Goal: Transaction & Acquisition: Purchase product/service

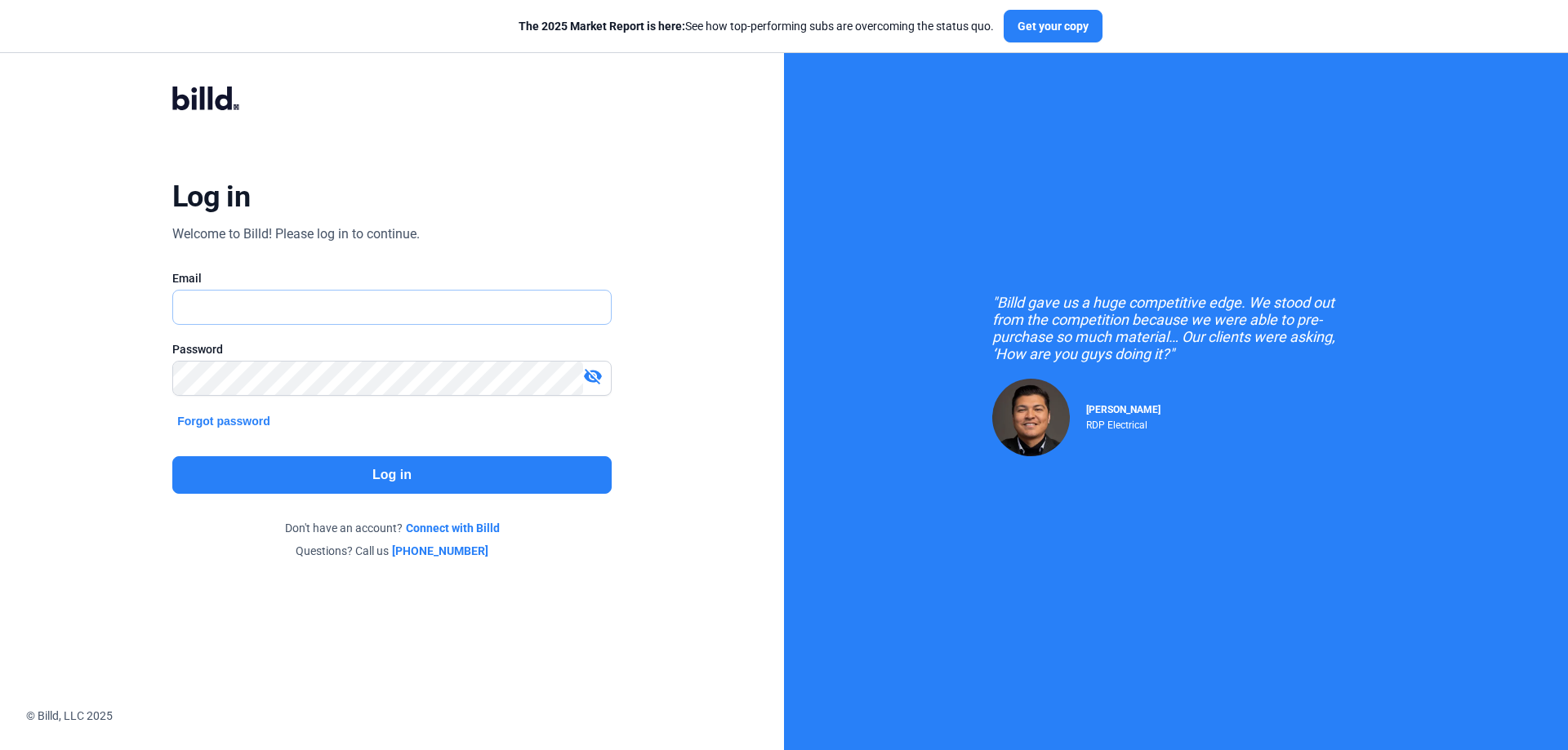
type input "[PERSON_NAME][EMAIL_ADDRESS][DOMAIN_NAME]"
click at [325, 476] on button "Log in" at bounding box center [392, 475] width 439 height 38
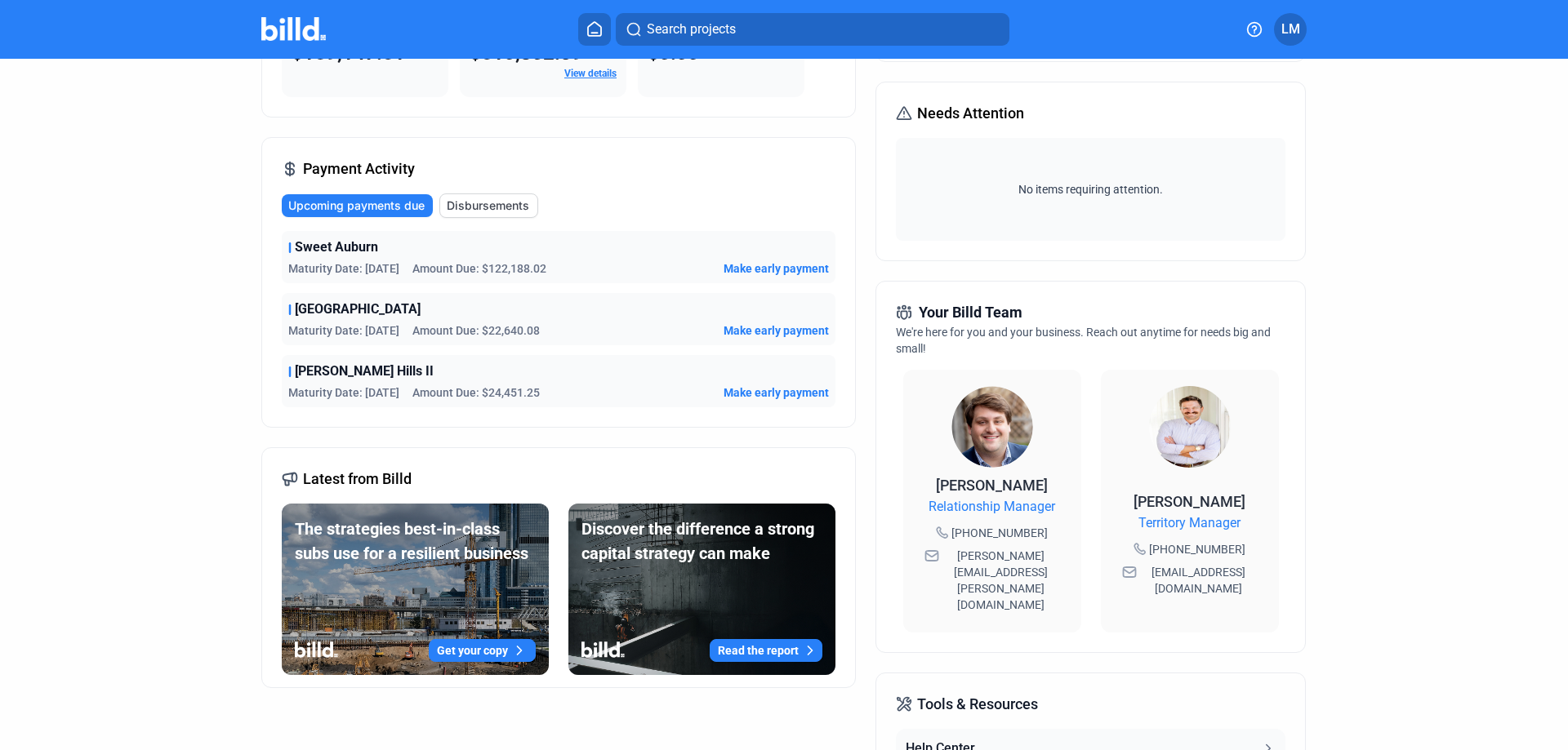
scroll to position [245, 0]
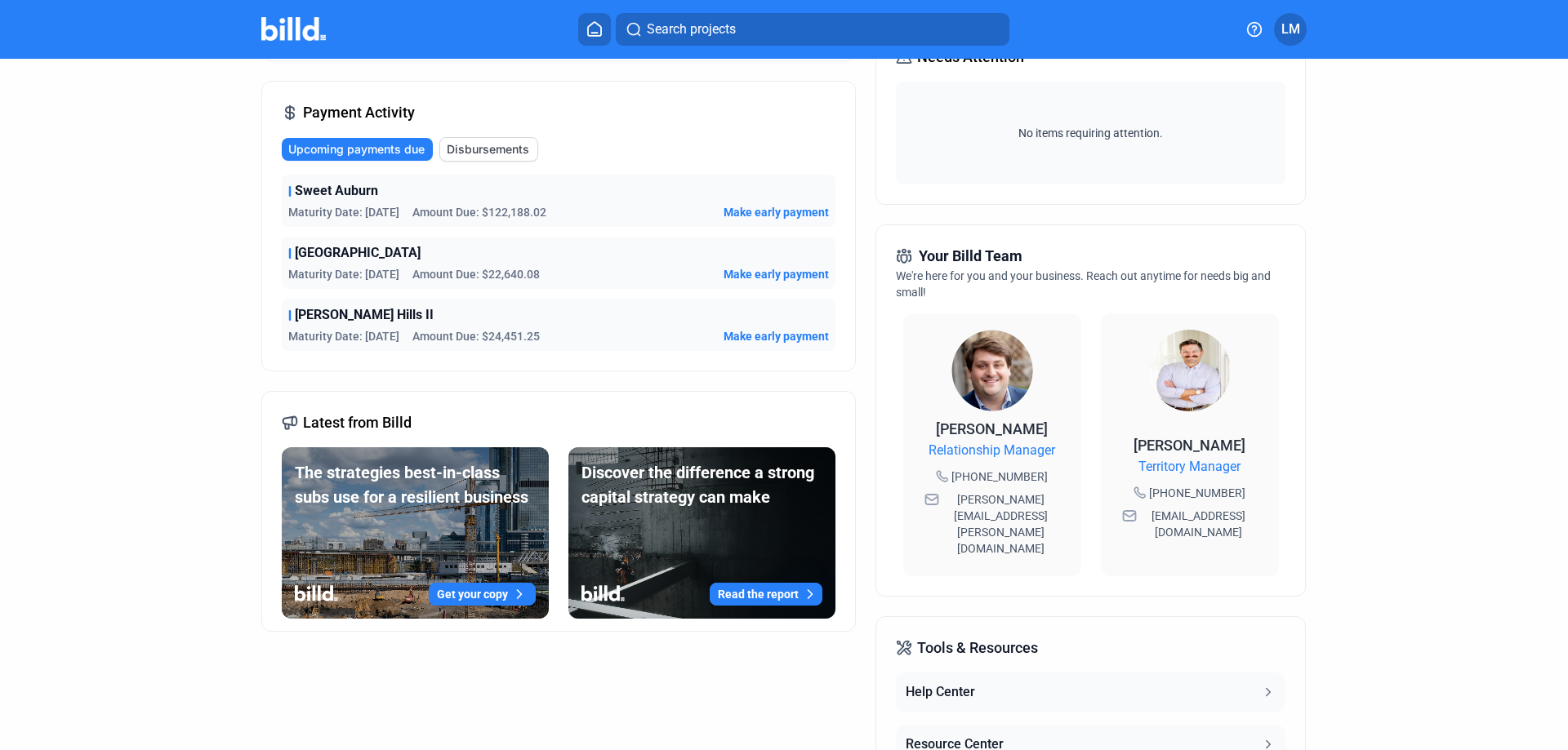
click at [464, 598] on button "Get your copy" at bounding box center [482, 595] width 107 height 23
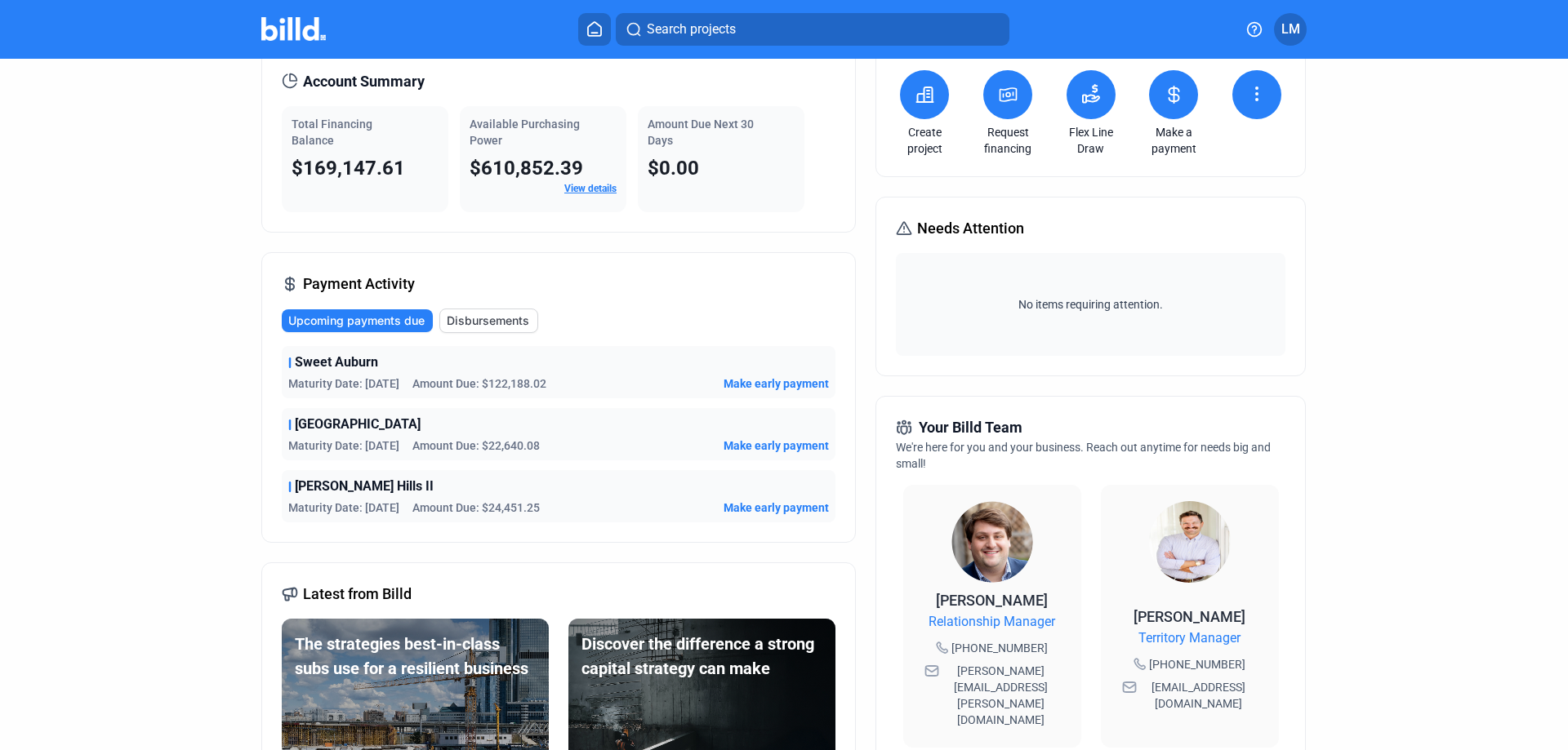
scroll to position [0, 0]
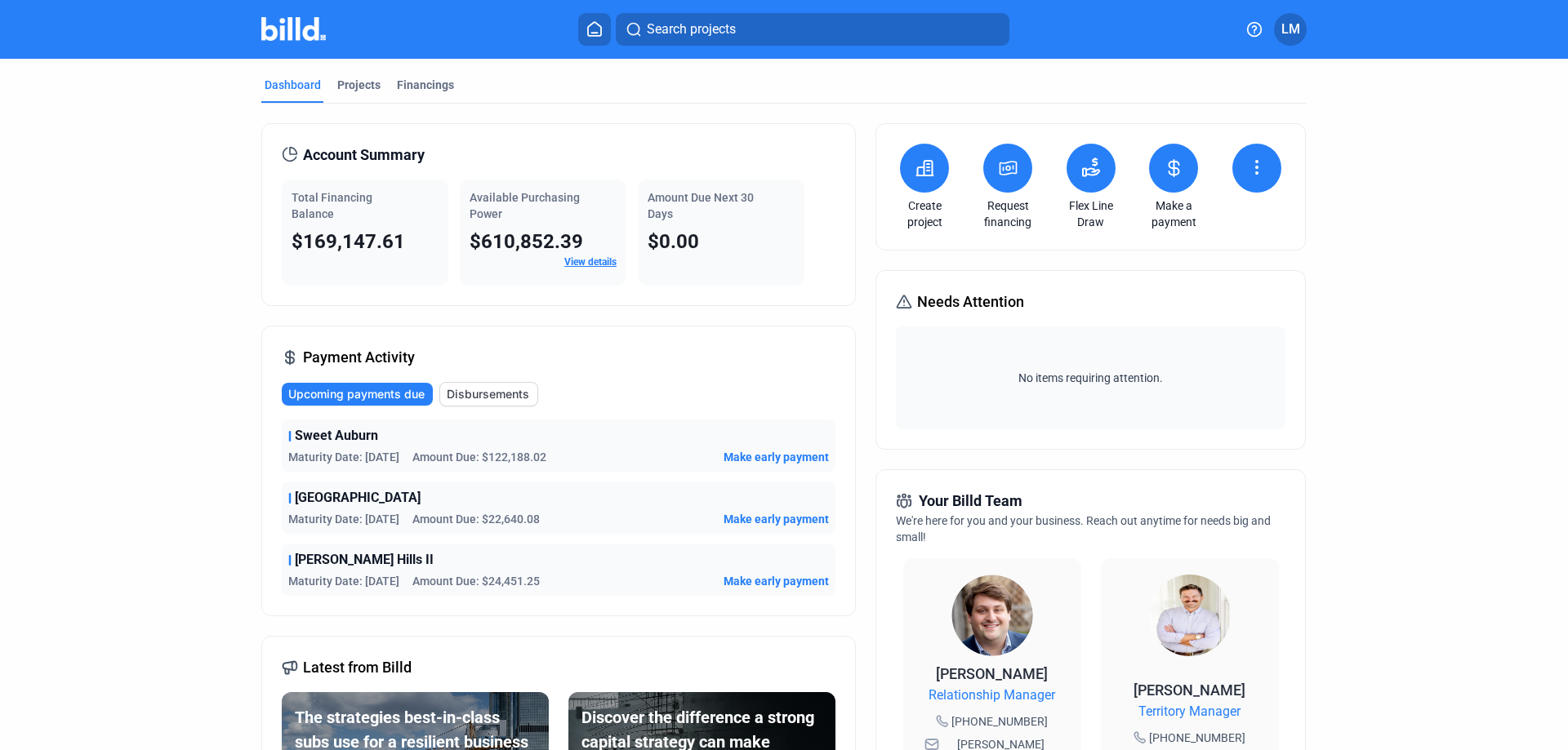
click at [1018, 160] on button at bounding box center [1007, 168] width 49 height 49
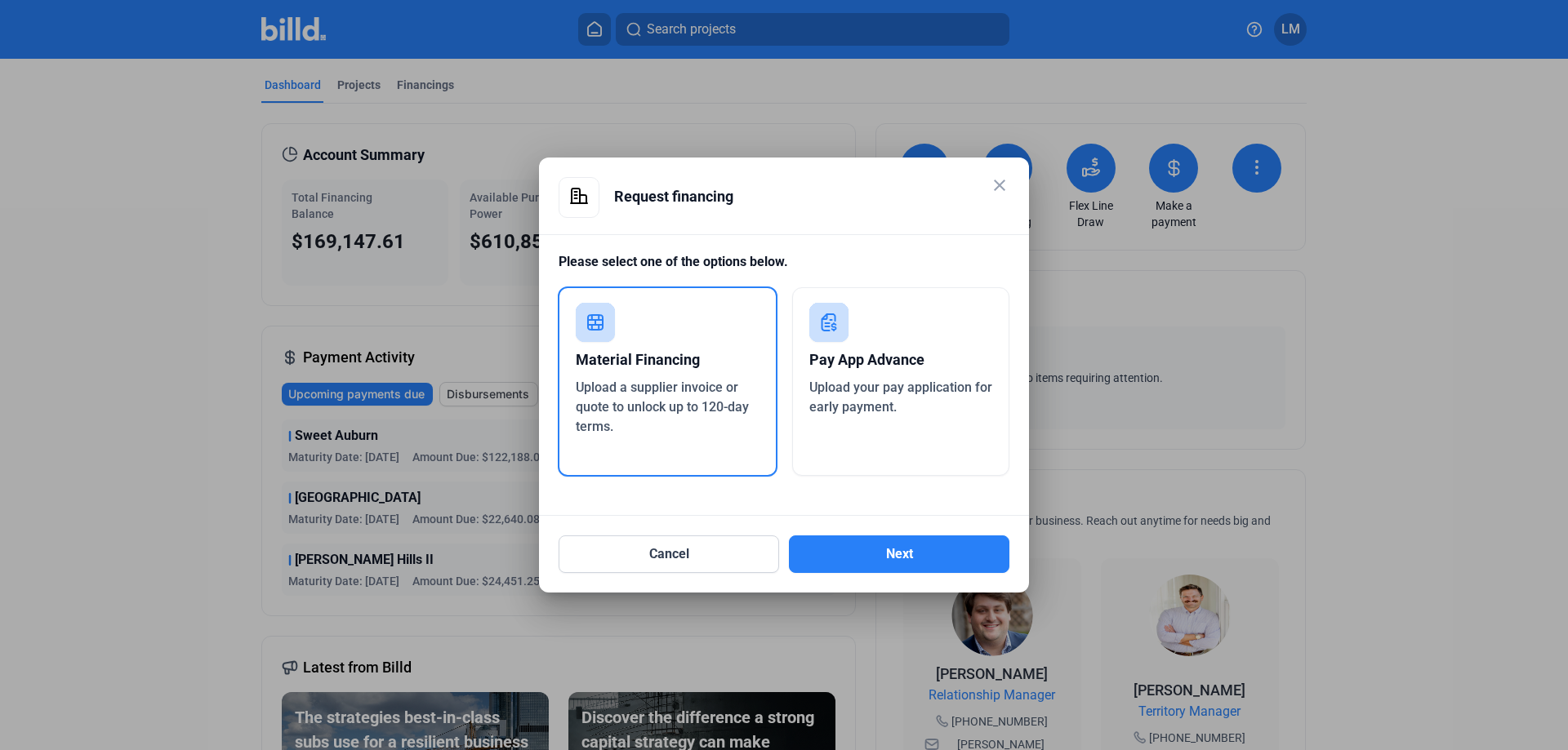
click at [886, 339] on div "Pay App Advance Upload your pay application for early payment." at bounding box center [900, 382] width 218 height 189
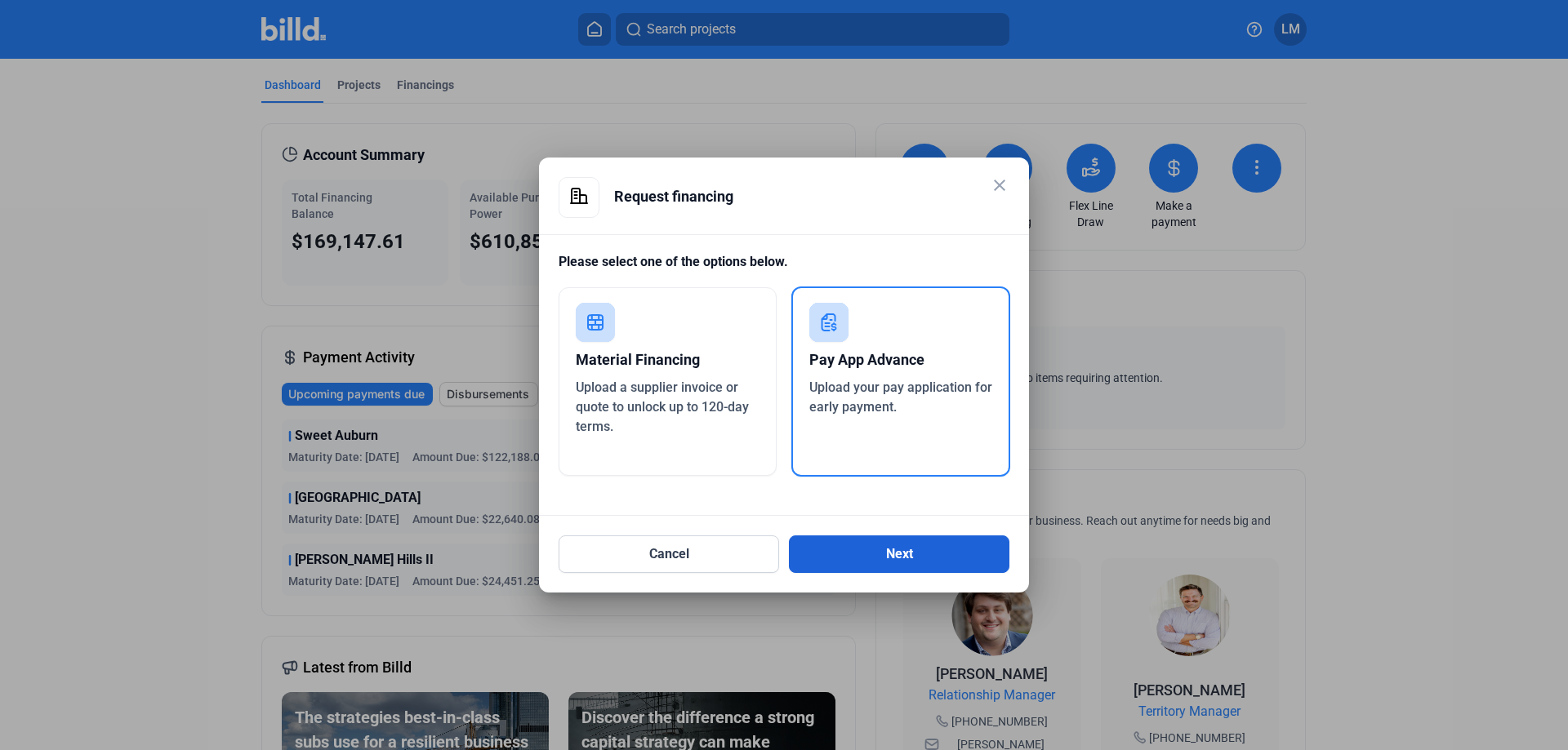
click at [898, 552] on button "Next" at bounding box center [898, 554] width 220 height 38
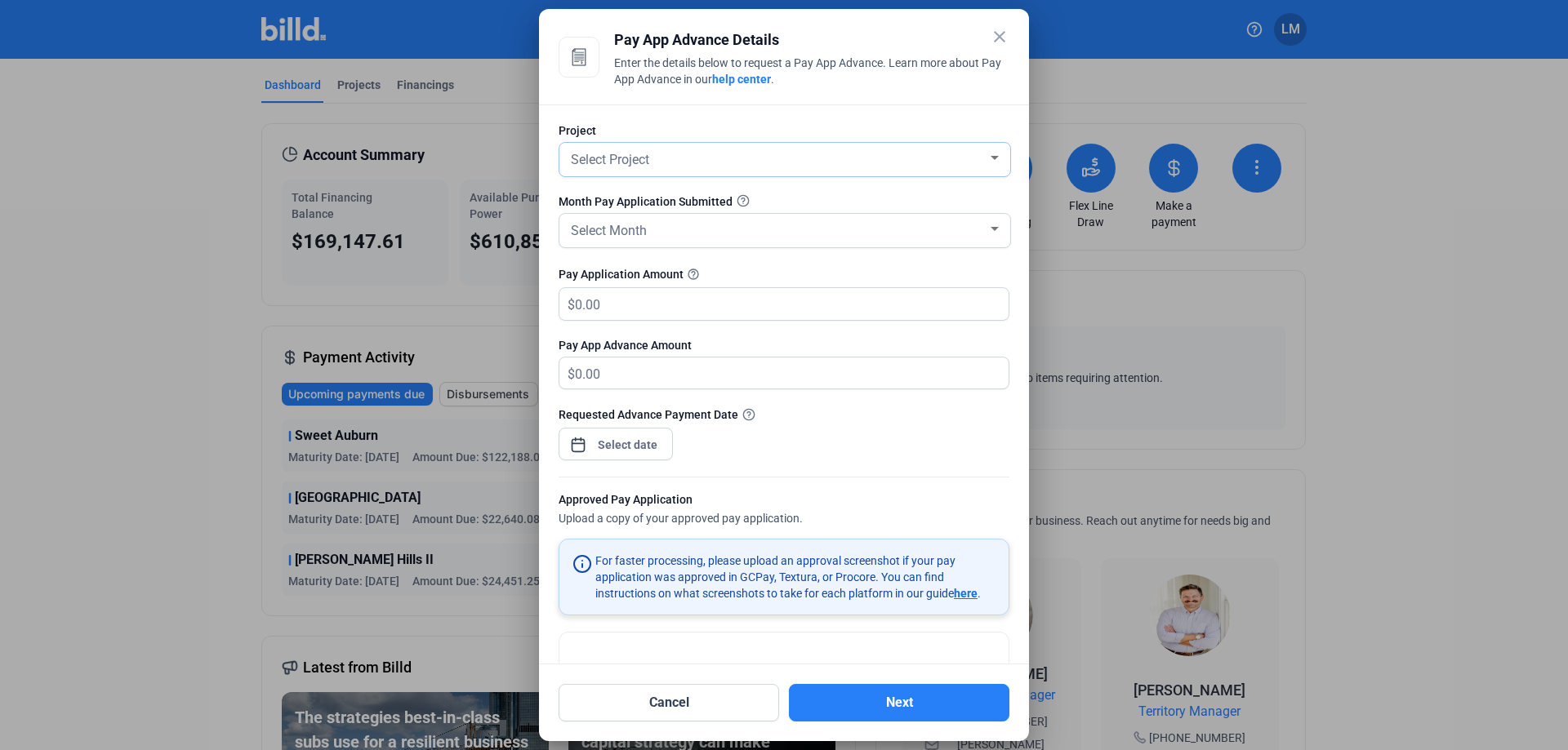
click at [604, 163] on span "Select Project" at bounding box center [610, 160] width 78 height 16
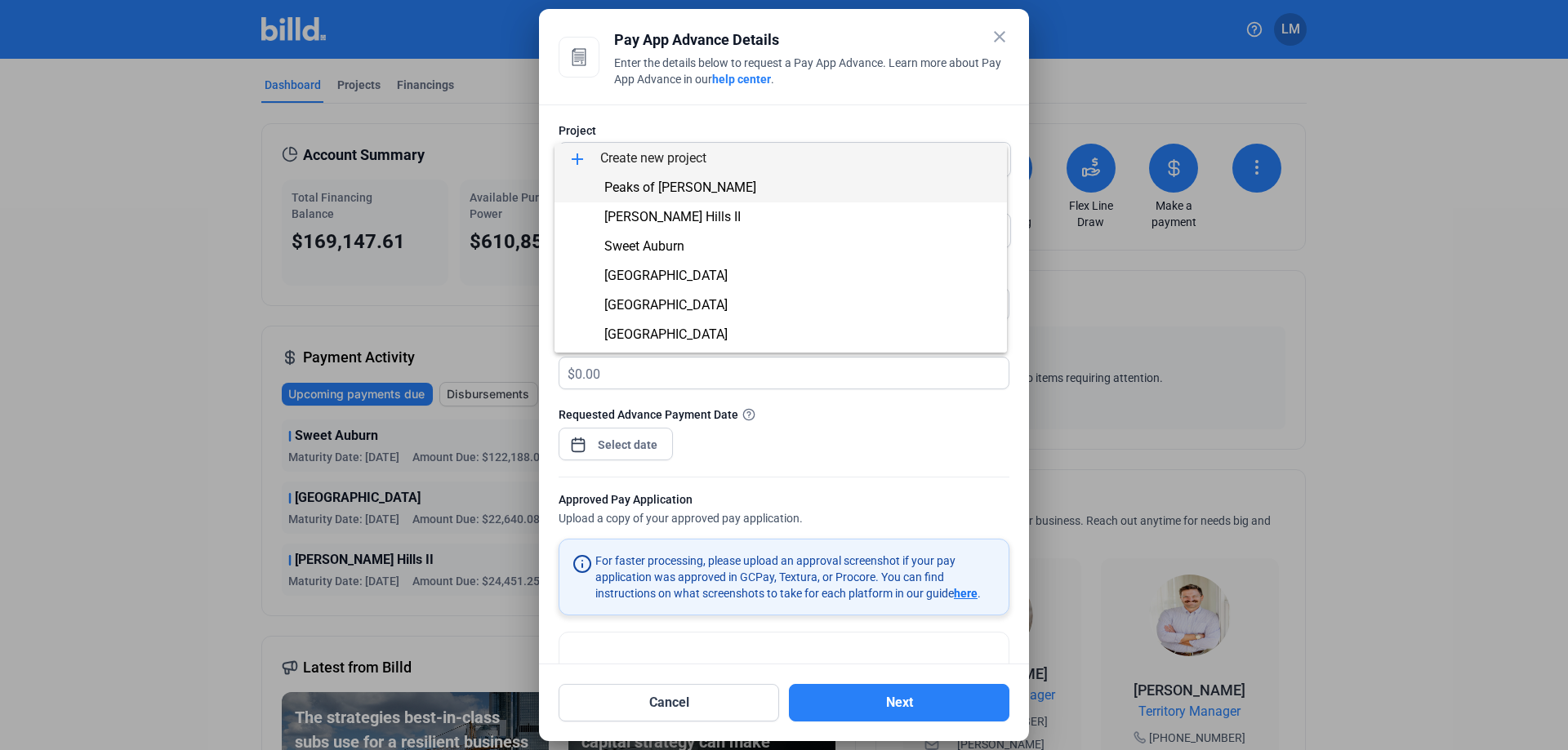
click at [723, 182] on span "Peaks of [PERSON_NAME]" at bounding box center [781, 188] width 426 height 29
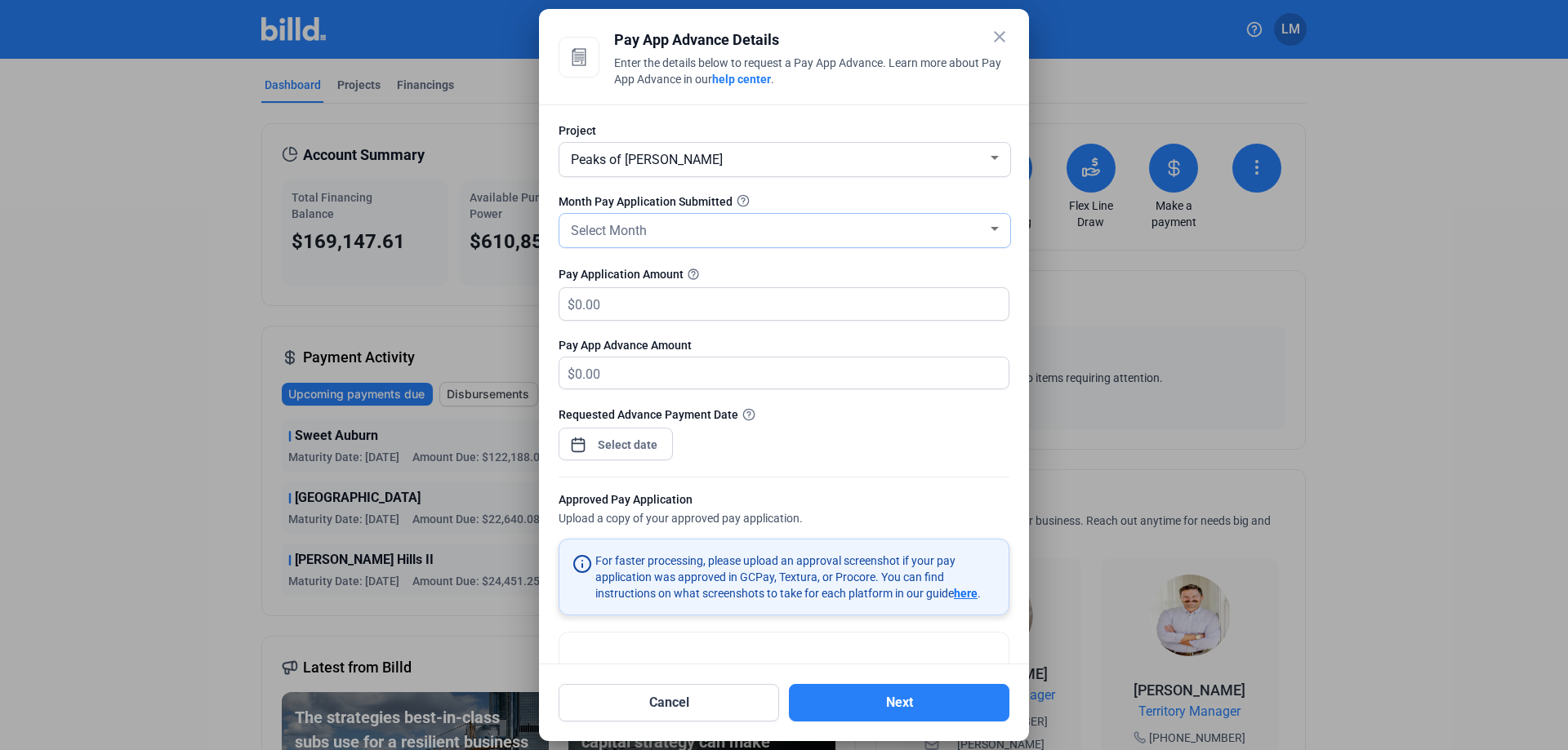
click at [708, 240] on div "Select Month" at bounding box center [777, 230] width 420 height 23
click at [656, 327] on span "SEP" at bounding box center [781, 321] width 426 height 29
click at [656, 315] on input "text" at bounding box center [791, 303] width 433 height 32
type input "1"
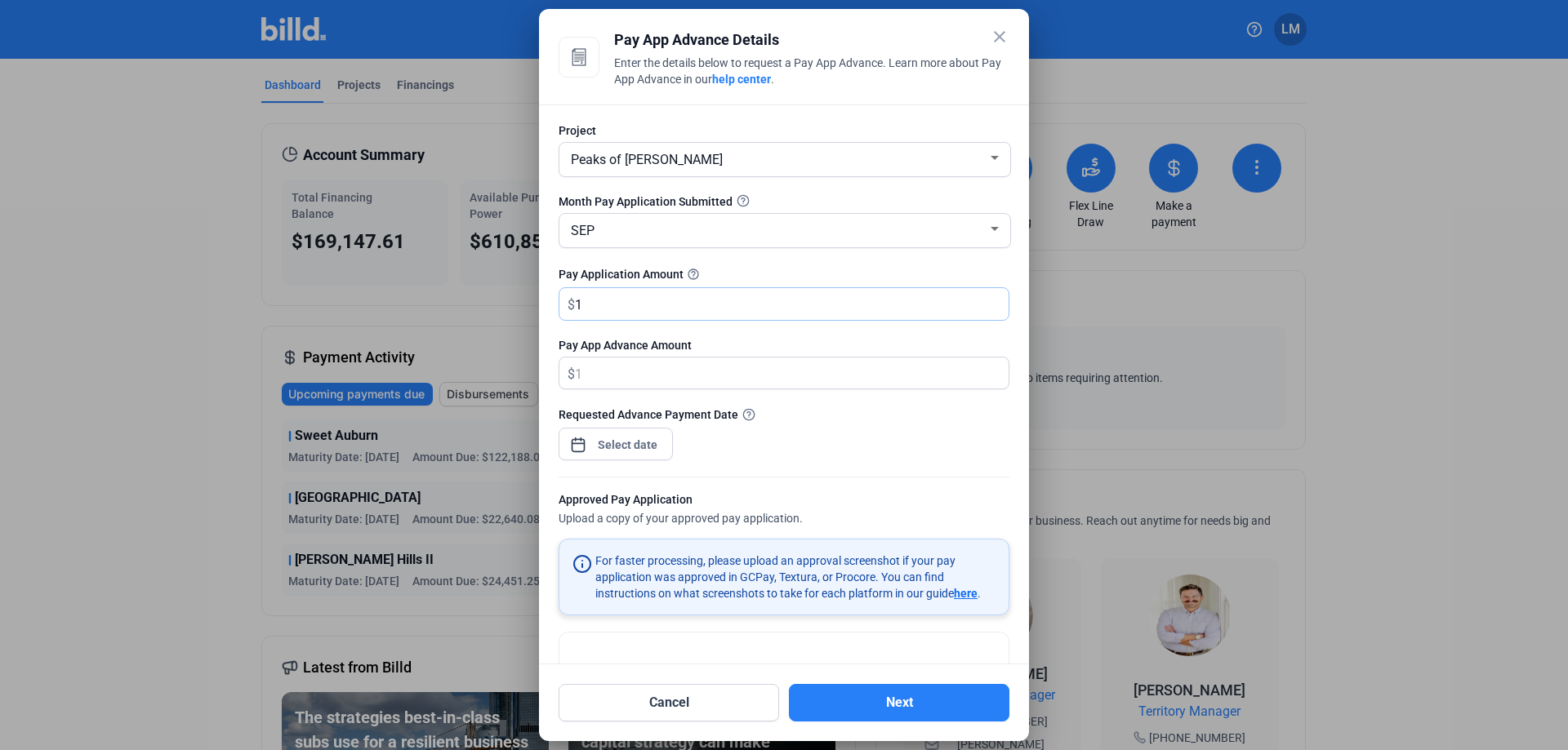
type input "1.00"
type input "18"
type input "18.00"
type input "183"
type input "183.00"
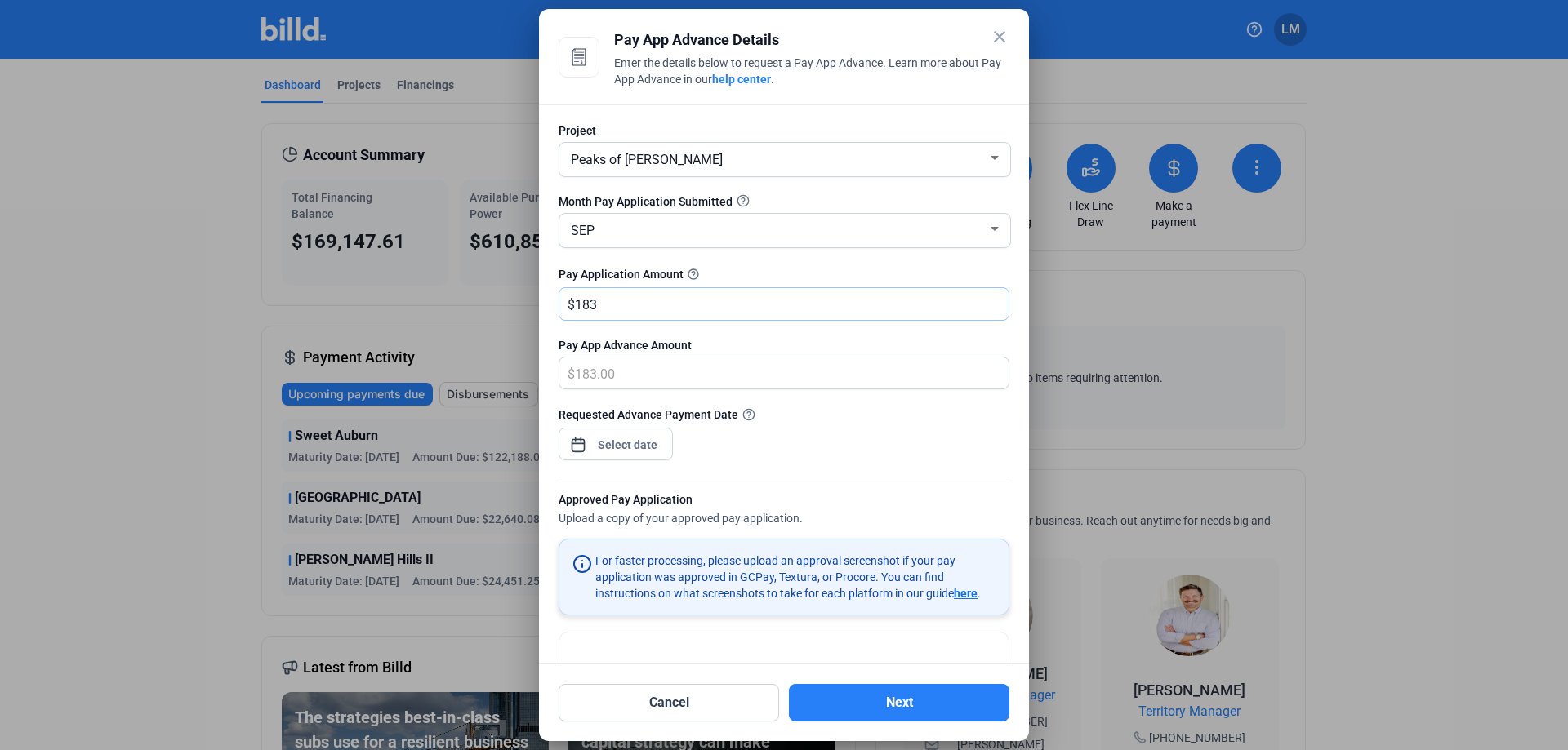
type input "1833"
type input "1,833.00"
type input "1,8339"
type input "18,339.00"
type input "18,3392"
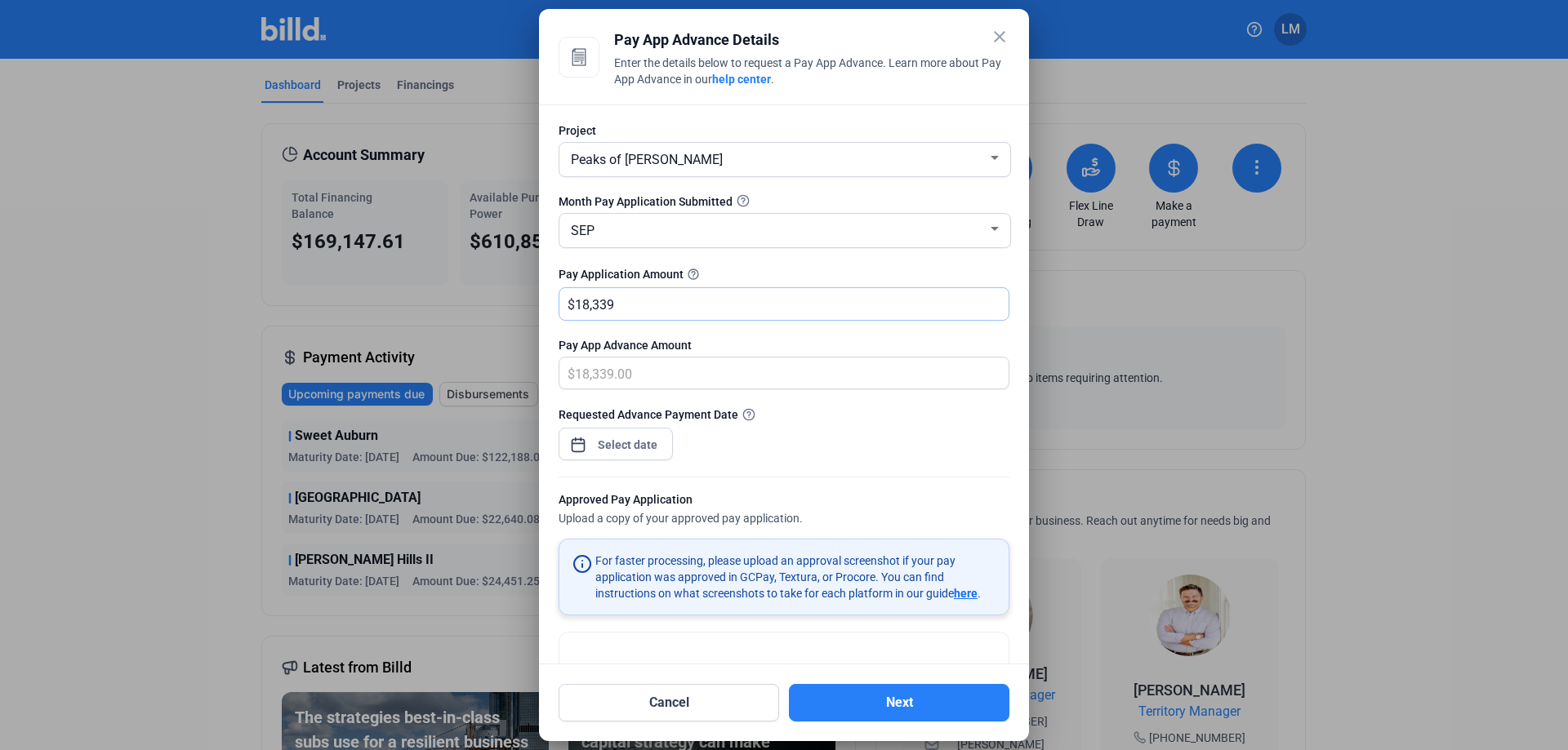
type input "183,392.00"
type input "183,392.7"
type input "183,392.70"
type input "183,392.76"
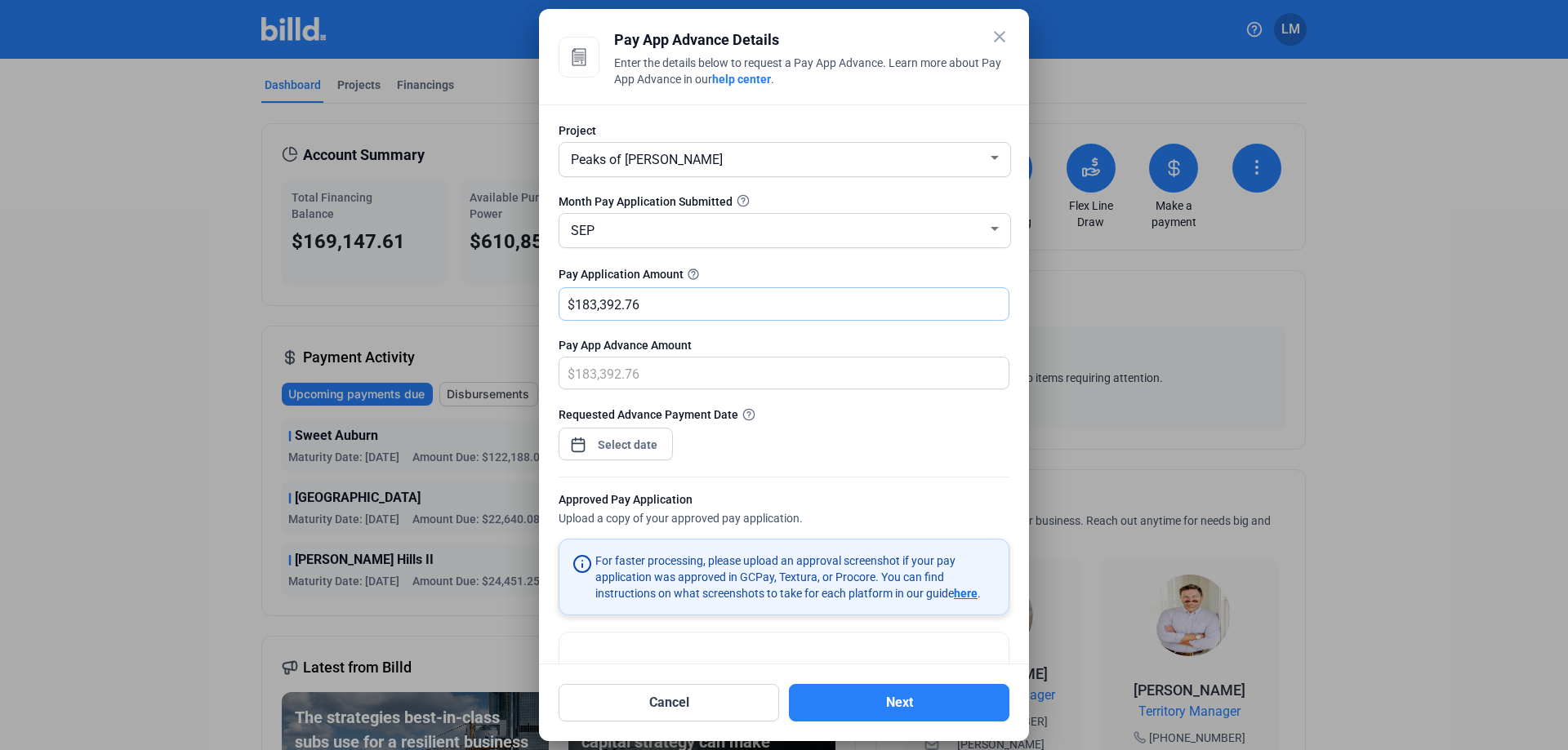
type input "183,392.76"
click at [643, 449] on div "close Pay App Advance Details Enter the details below to request a Pay App Adva…" at bounding box center [784, 375] width 1568 height 750
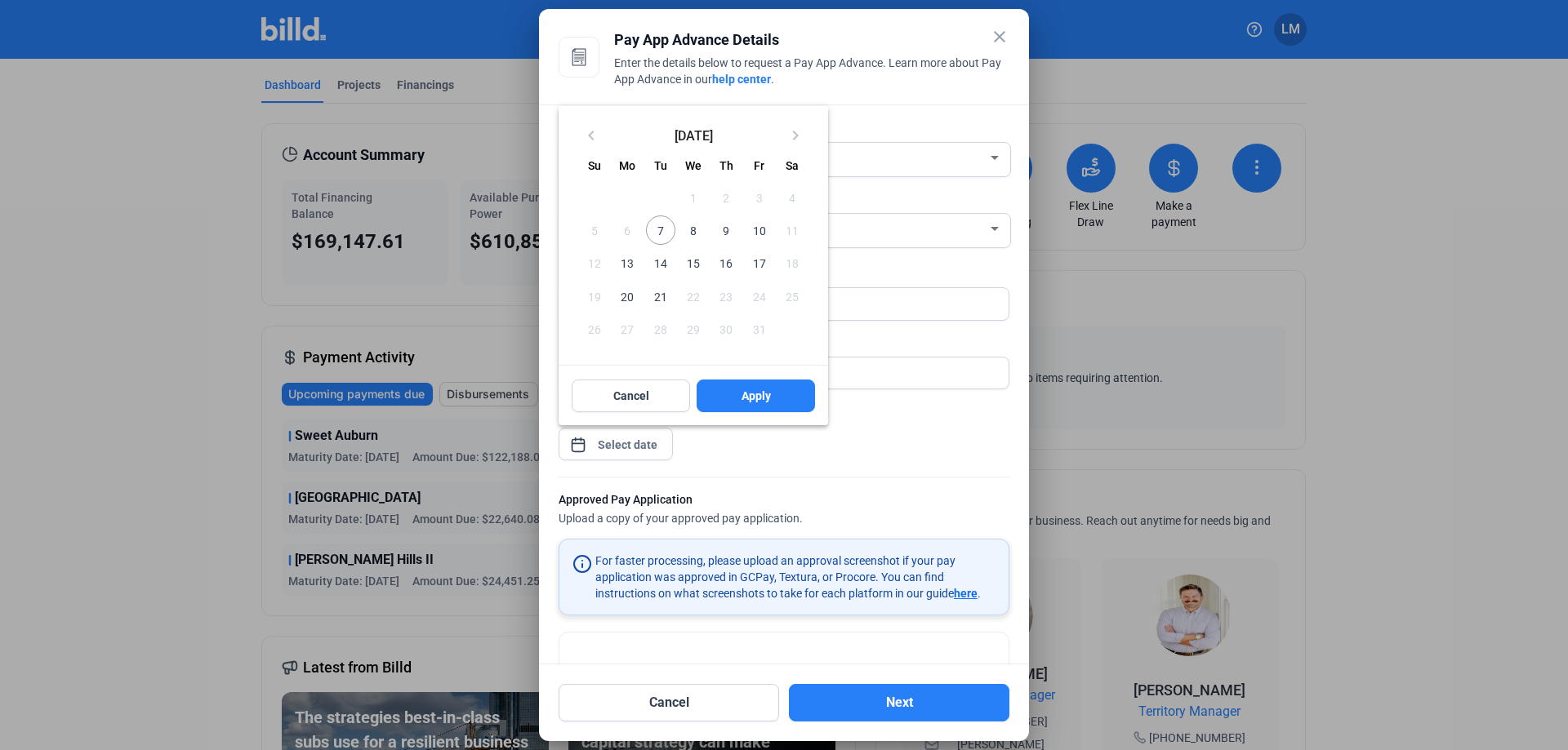
click at [664, 235] on span "7" at bounding box center [660, 230] width 29 height 29
click at [763, 396] on span "Apply" at bounding box center [756, 395] width 29 height 16
type input "[DATE]"
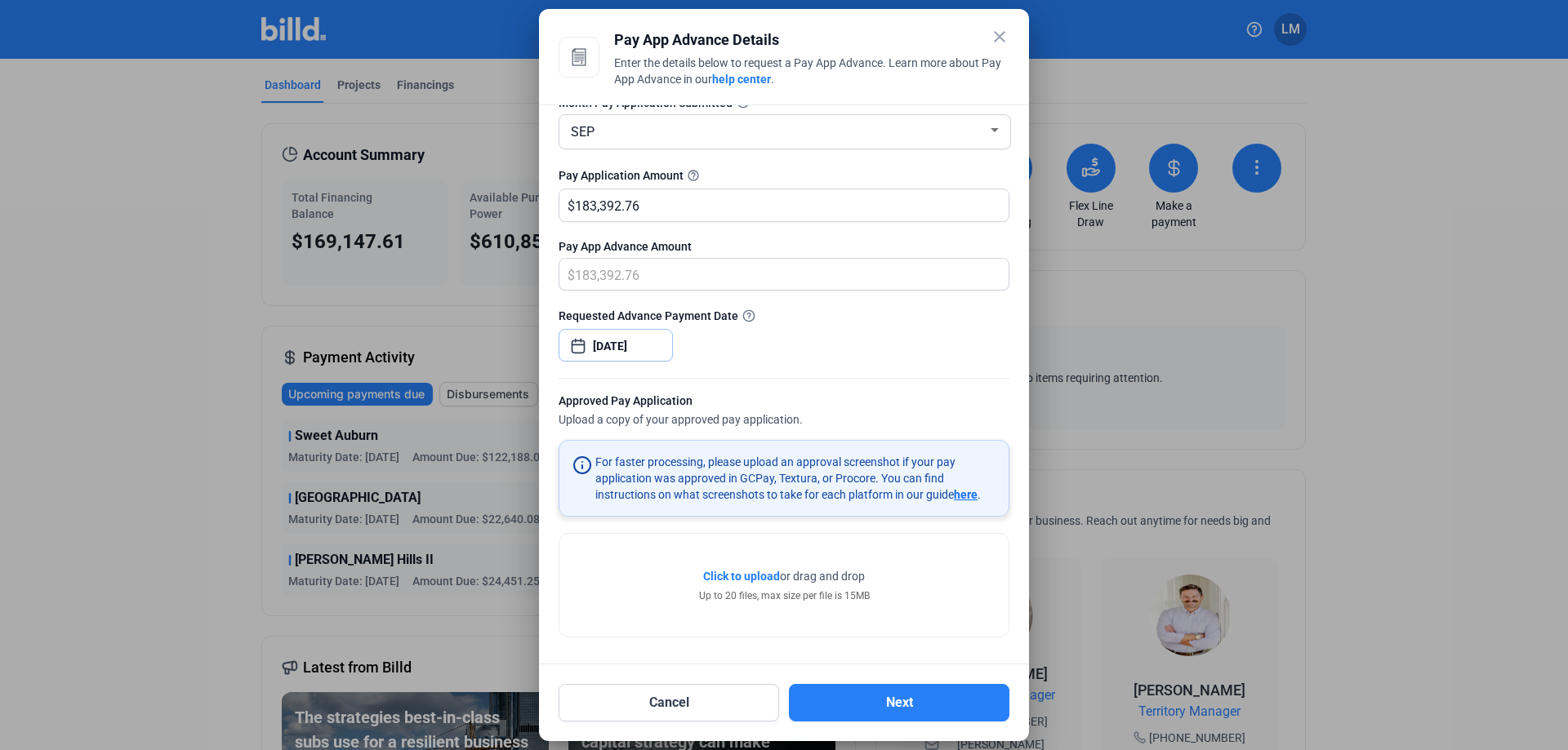
scroll to position [101, 0]
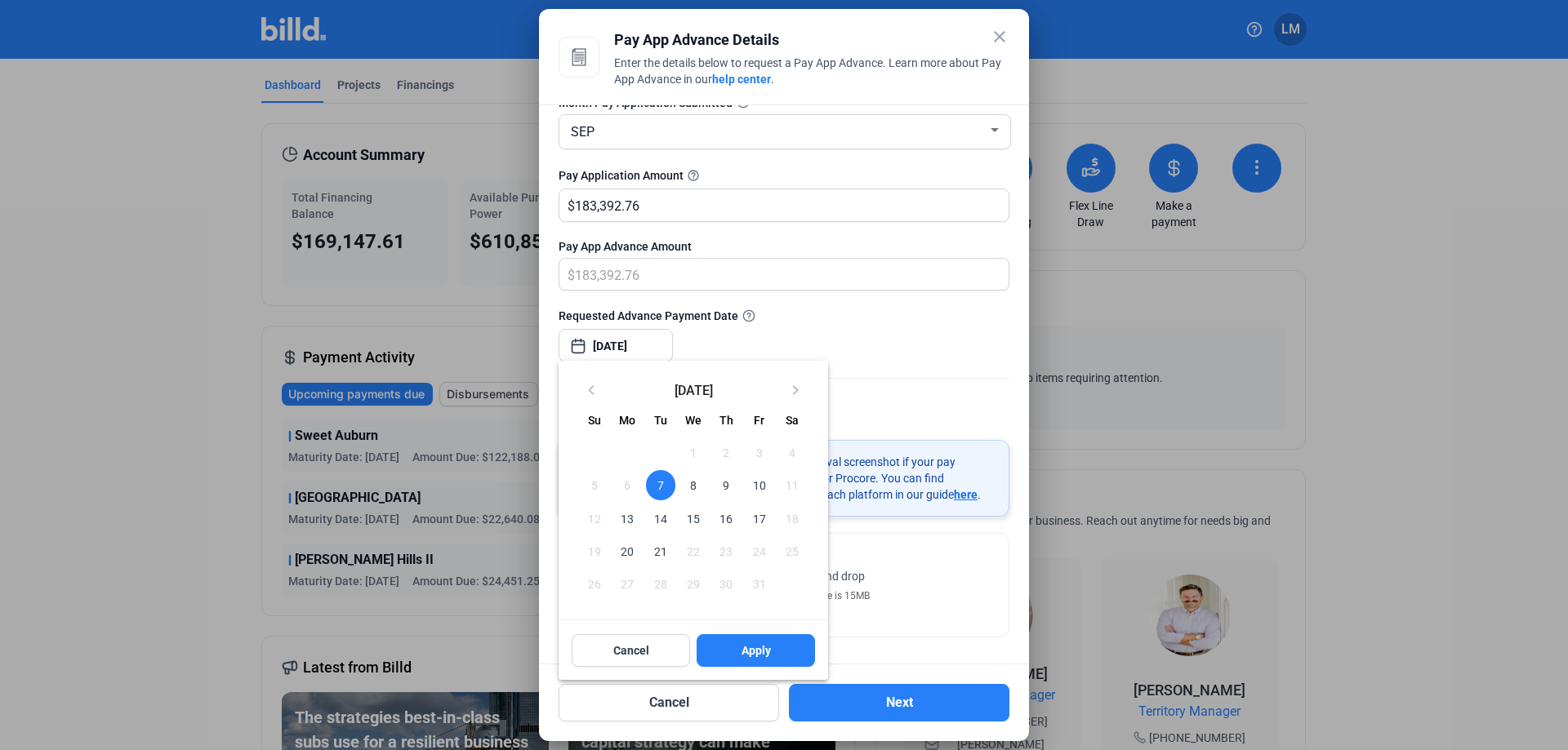
click at [737, 672] on div "Cancel Apply" at bounding box center [693, 650] width 269 height 59
click at [737, 652] on button "Apply" at bounding box center [756, 651] width 118 height 33
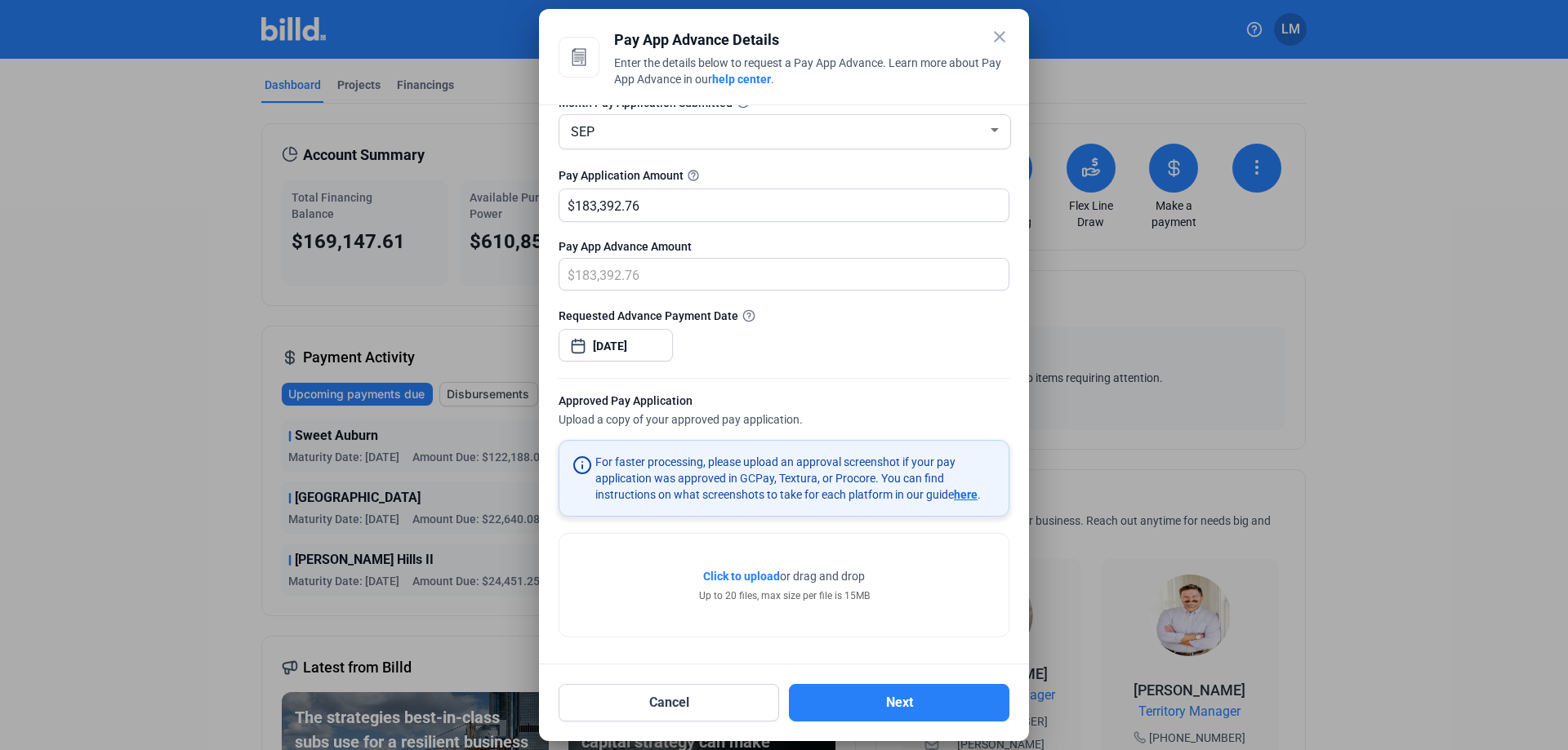
click at [745, 577] on span "Click to upload" at bounding box center [740, 576] width 77 height 13
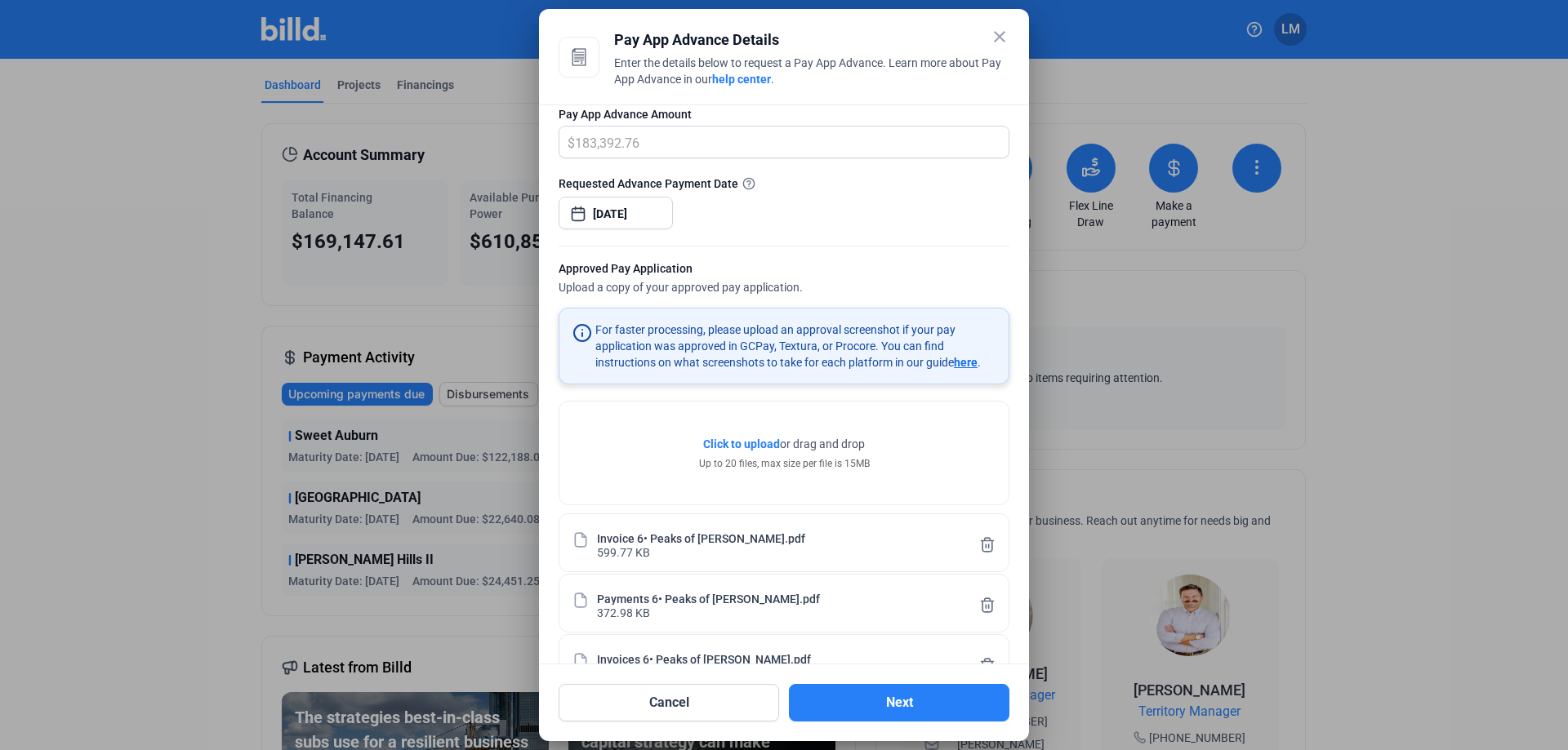
scroll to position [342, 0]
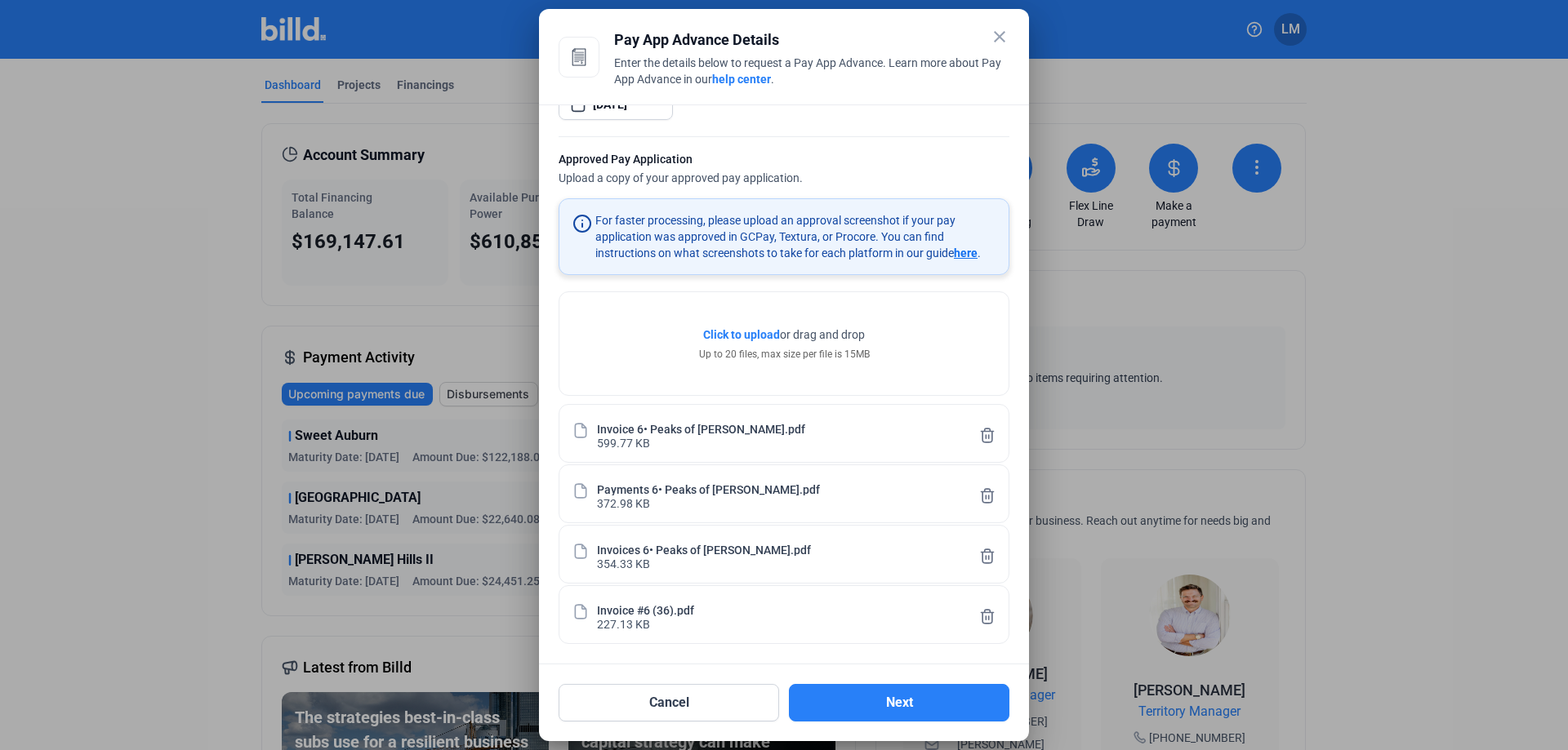
click at [850, 655] on div "Project Peaks of [PERSON_NAME] Month Pay Application Submitted SEP Pay Applicat…" at bounding box center [783, 385] width 489 height 560
click at [819, 694] on button "Next" at bounding box center [898, 703] width 220 height 38
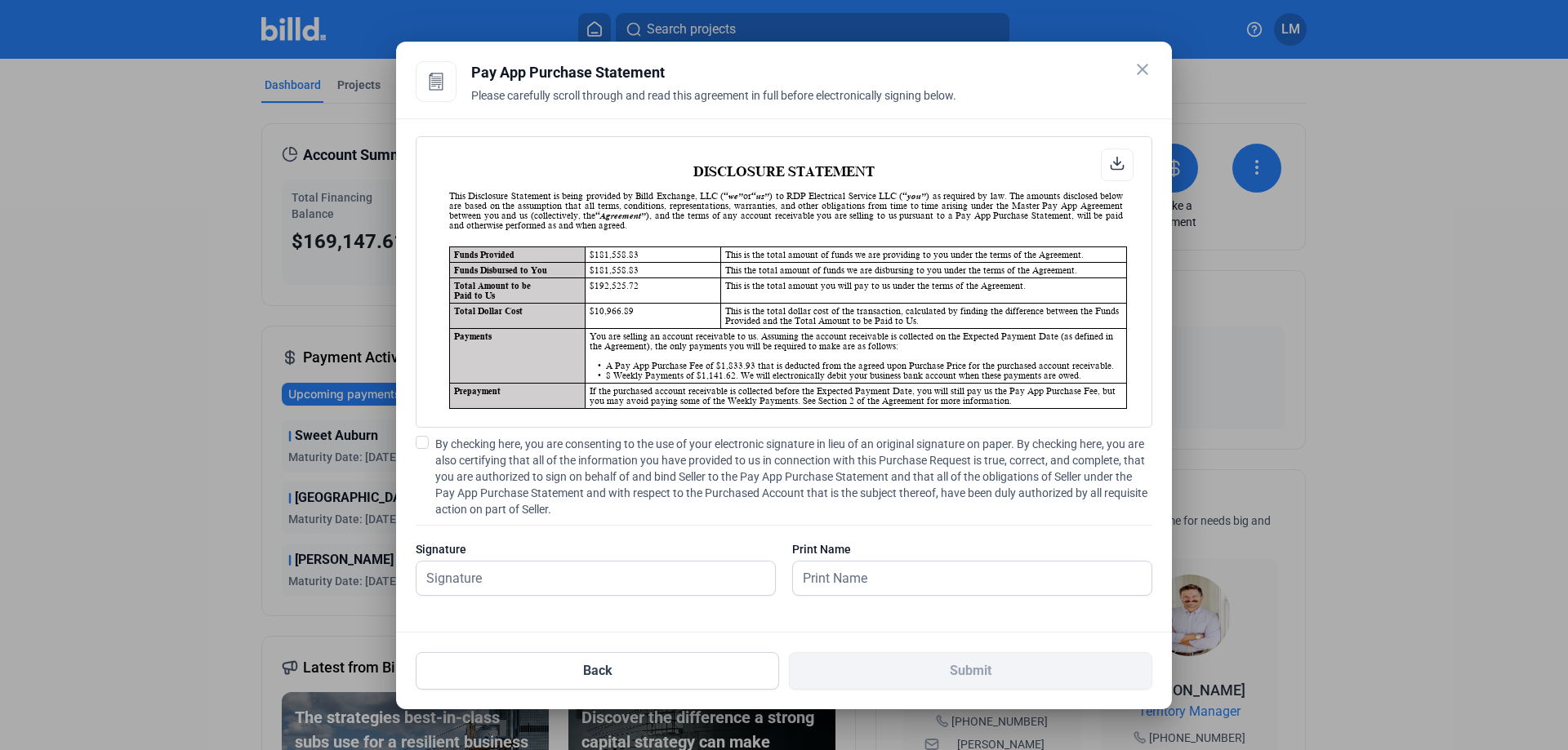
scroll to position [1, 0]
click at [676, 570] on input "text" at bounding box center [586, 578] width 340 height 34
click at [674, 586] on input "text" at bounding box center [596, 578] width 359 height 34
type input "[PERSON_NAME]"
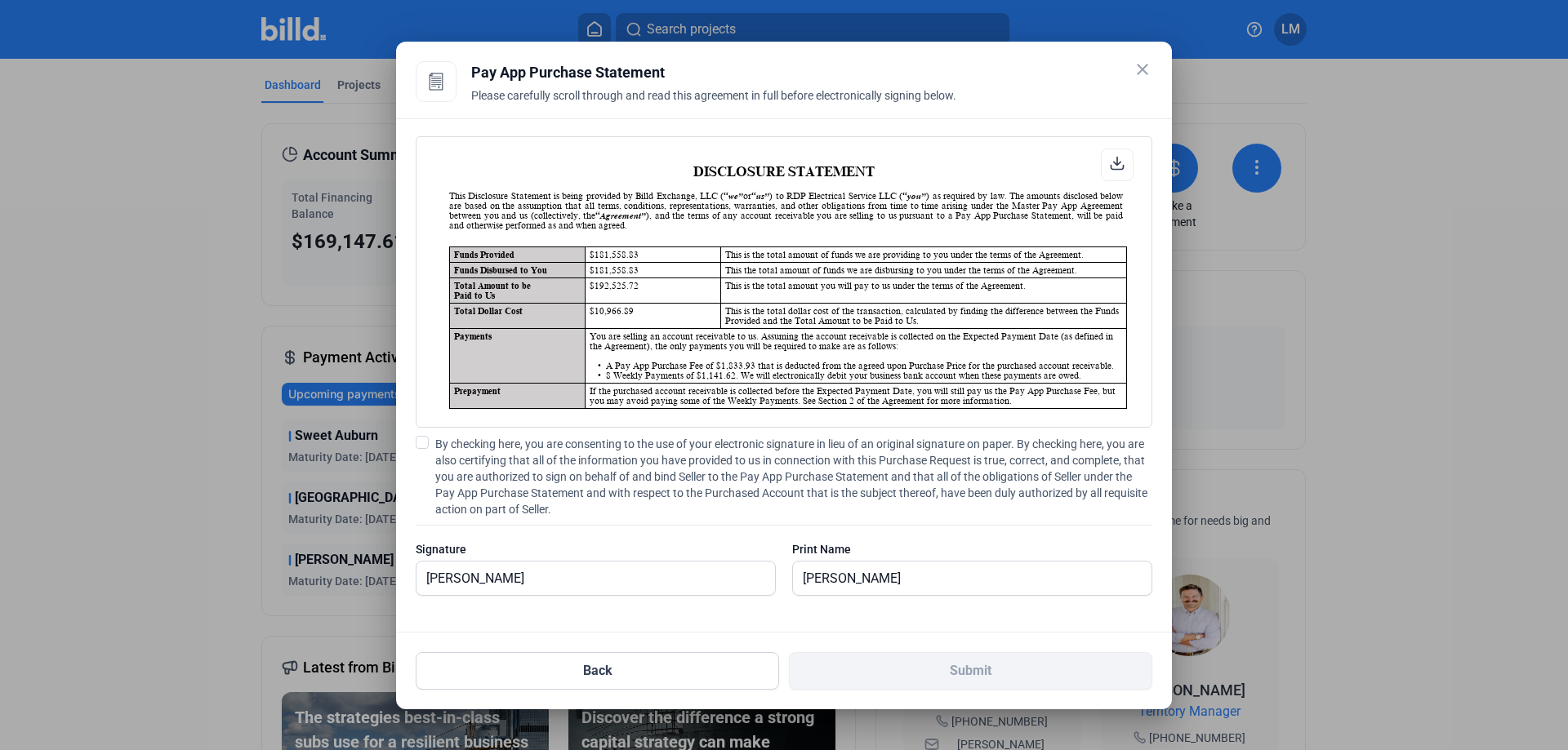
click at [421, 443] on span at bounding box center [422, 442] width 13 height 13
click at [0, 0] on input "By checking here, you are consenting to the use of your electronic signature in…" at bounding box center [0, 0] width 0 height 0
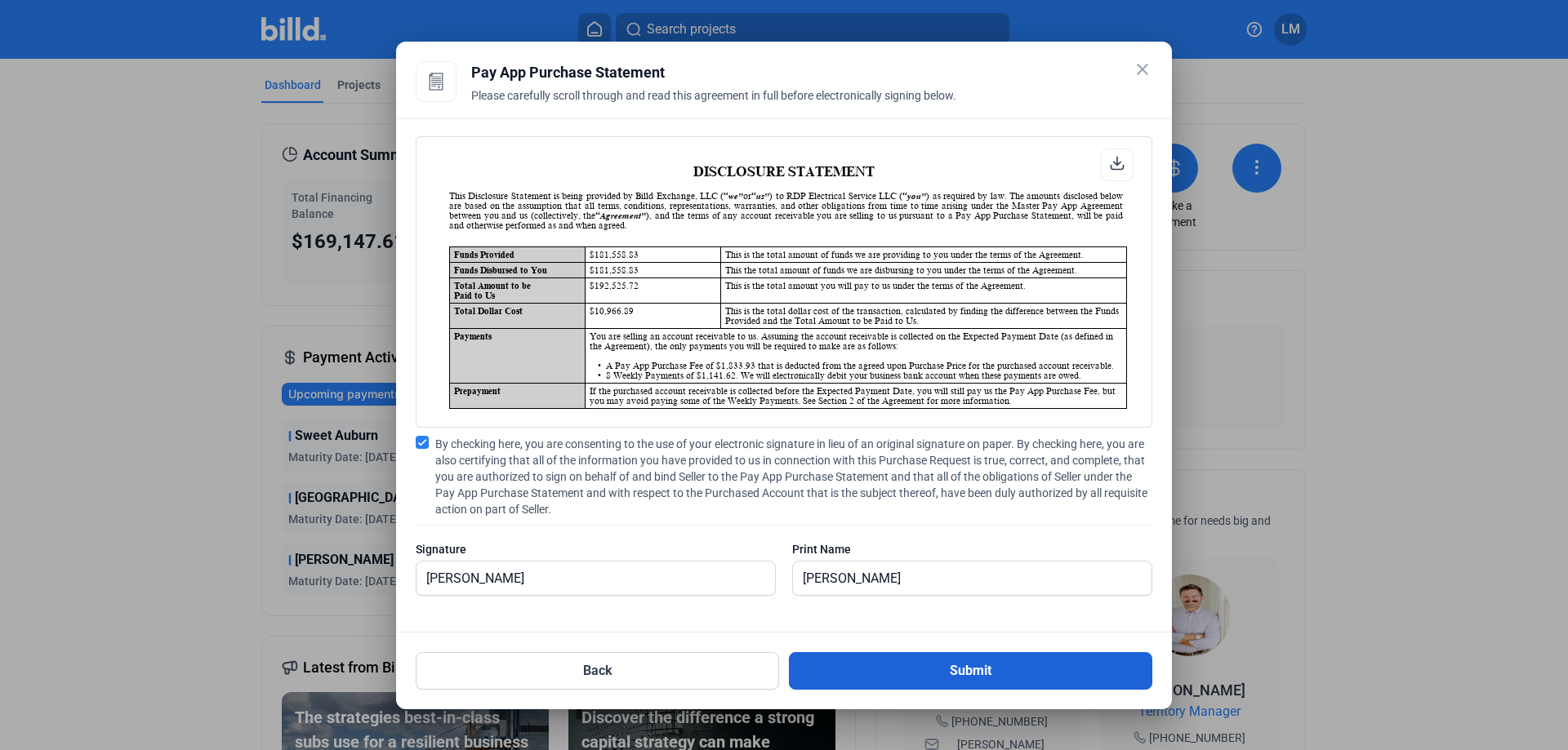
click at [895, 665] on button "Submit" at bounding box center [970, 671] width 363 height 38
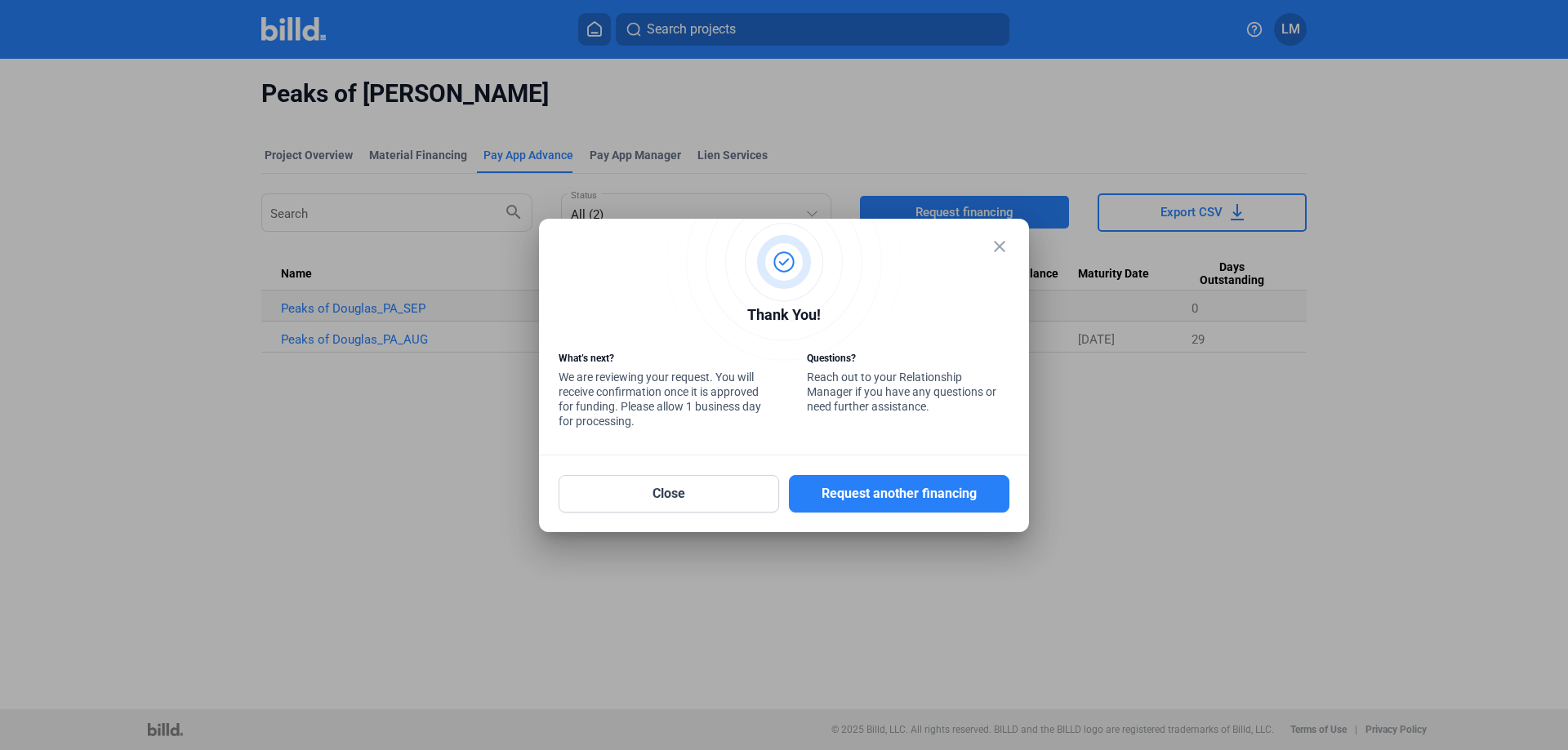
click at [1001, 240] on mat-icon "close" at bounding box center [999, 246] width 19 height 19
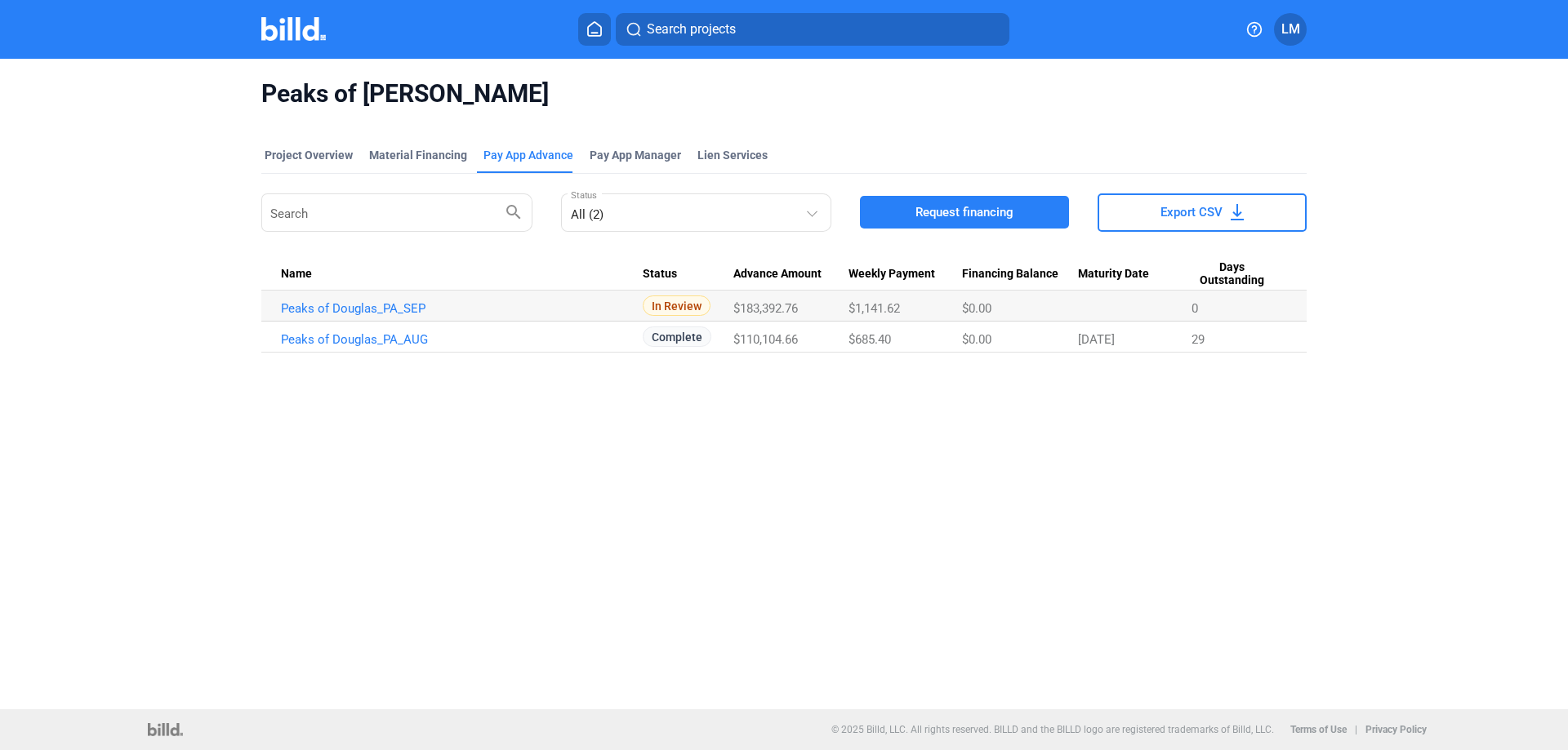
click at [133, 498] on div "Peaks of [PERSON_NAME] Project Overview Material Financing Pay App Advance Pay …" at bounding box center [784, 384] width 1568 height 650
